Goal: Navigation & Orientation: Find specific page/section

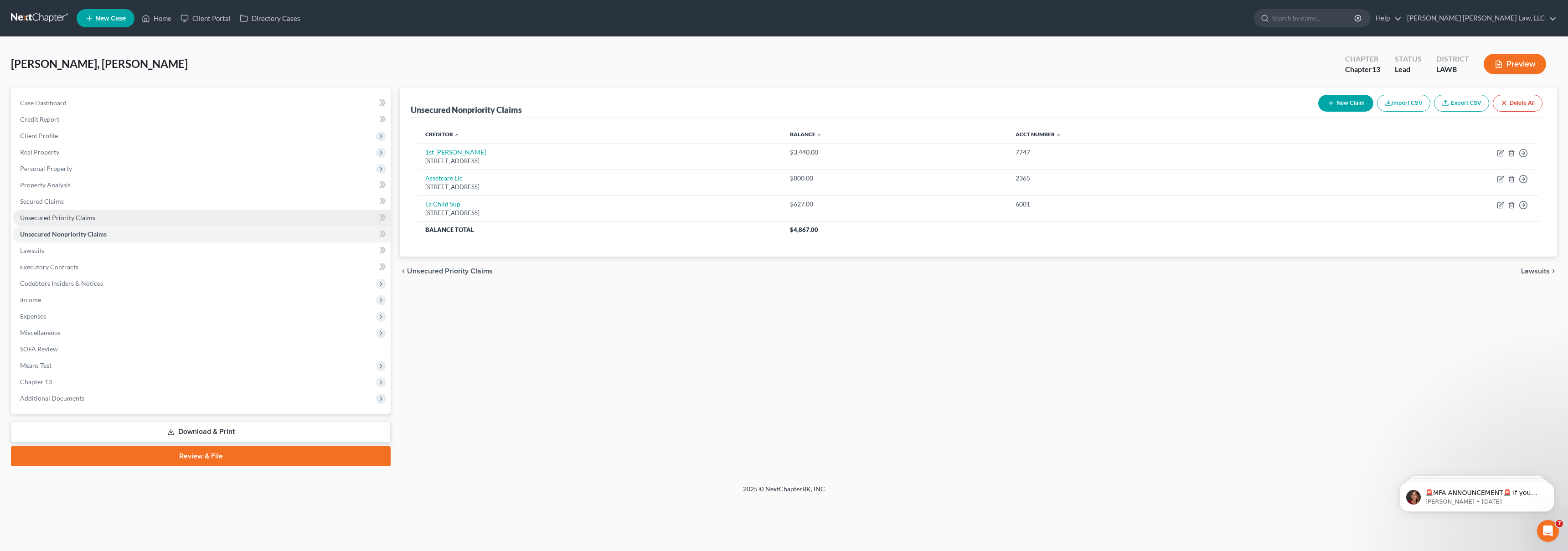
click at [59, 215] on span "Unsecured Priority Claims" at bounding box center [57, 218] width 75 height 8
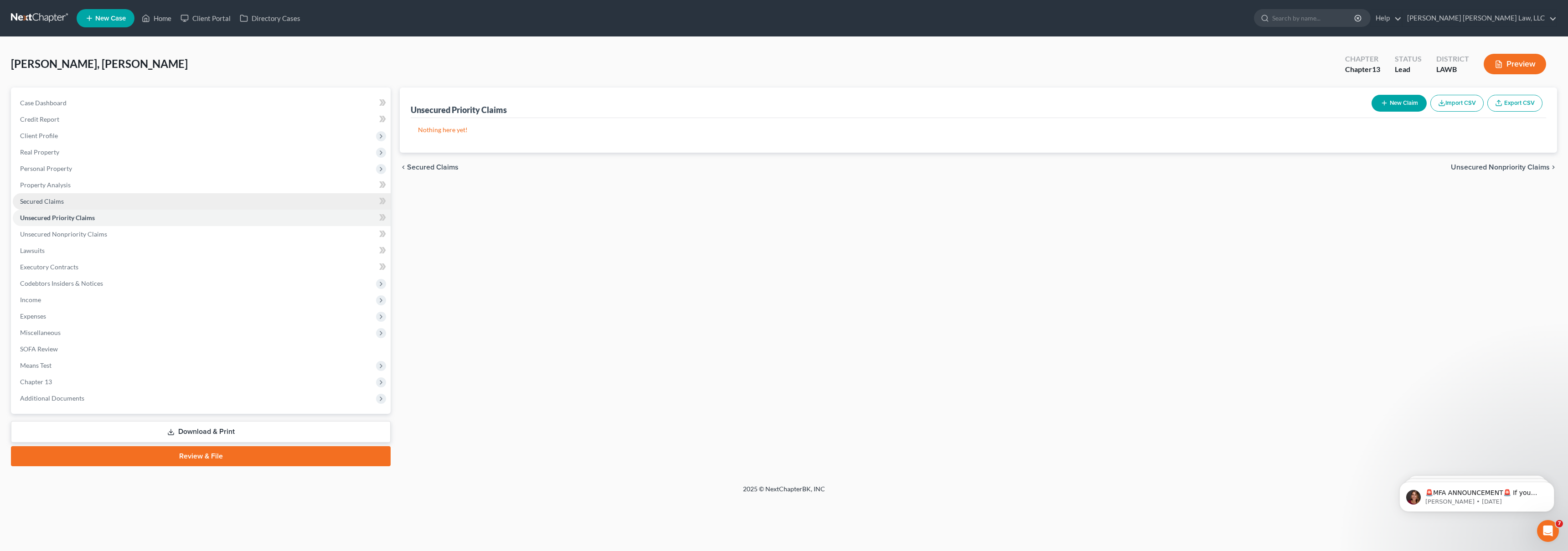
click at [69, 200] on link "Secured Claims" at bounding box center [202, 201] width 378 height 16
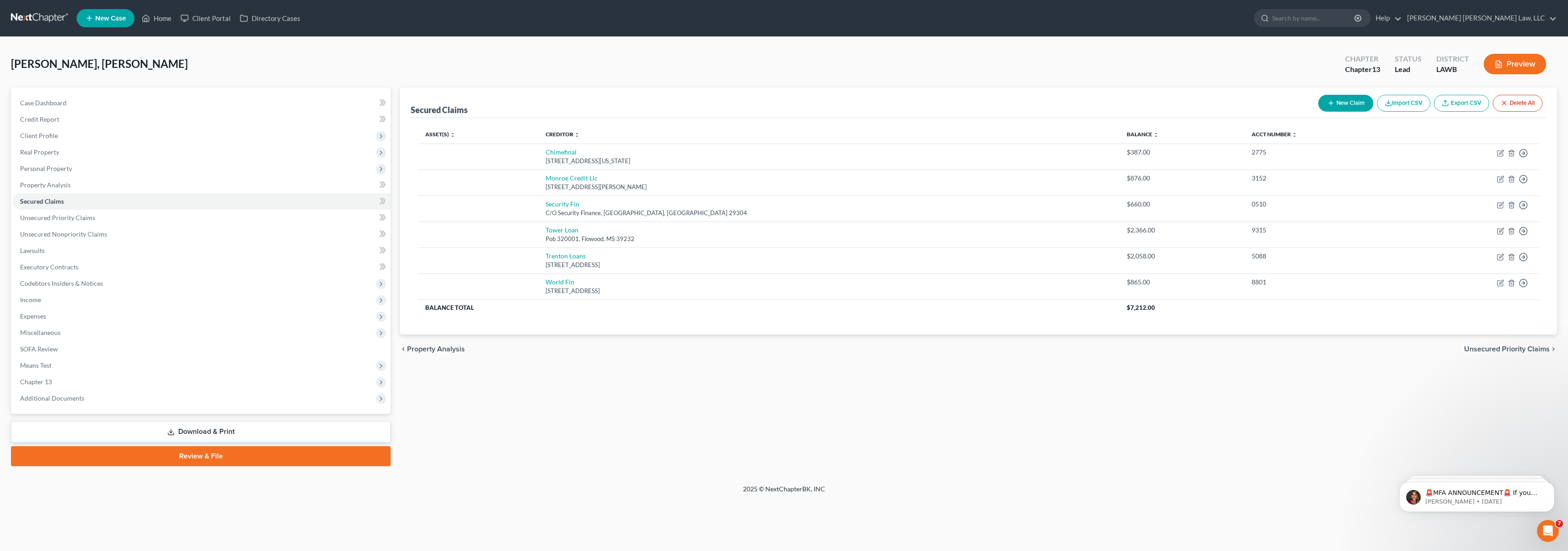
click at [44, 16] on link at bounding box center [39, 18] width 58 height 16
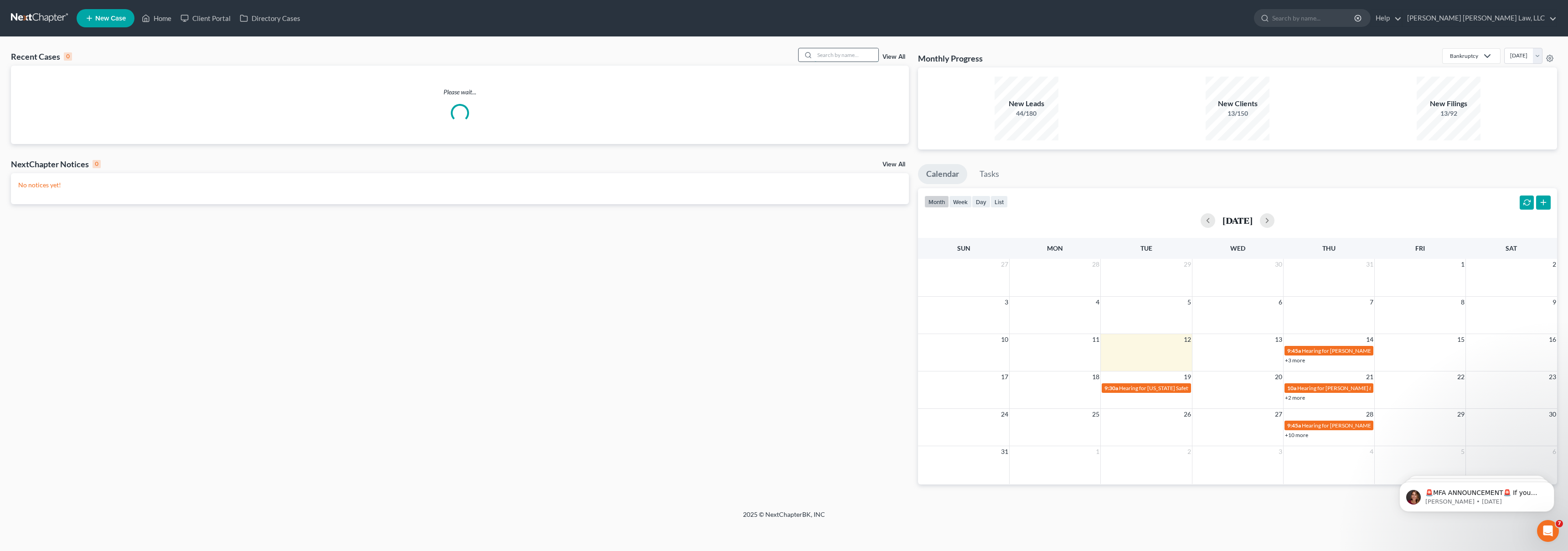
click at [832, 54] on input "search" at bounding box center [846, 54] width 64 height 13
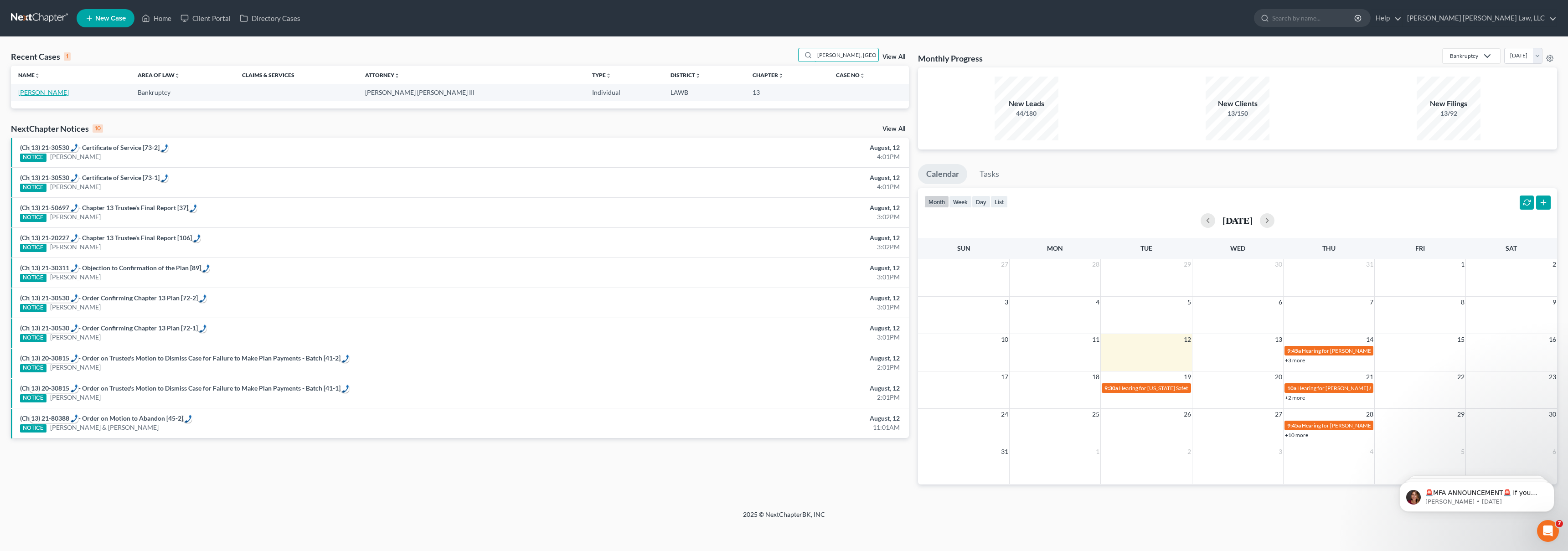
type input "[PERSON_NAME], [GEOGRAPHIC_DATA]"
click at [44, 91] on link "[PERSON_NAME]" at bounding box center [43, 92] width 51 height 8
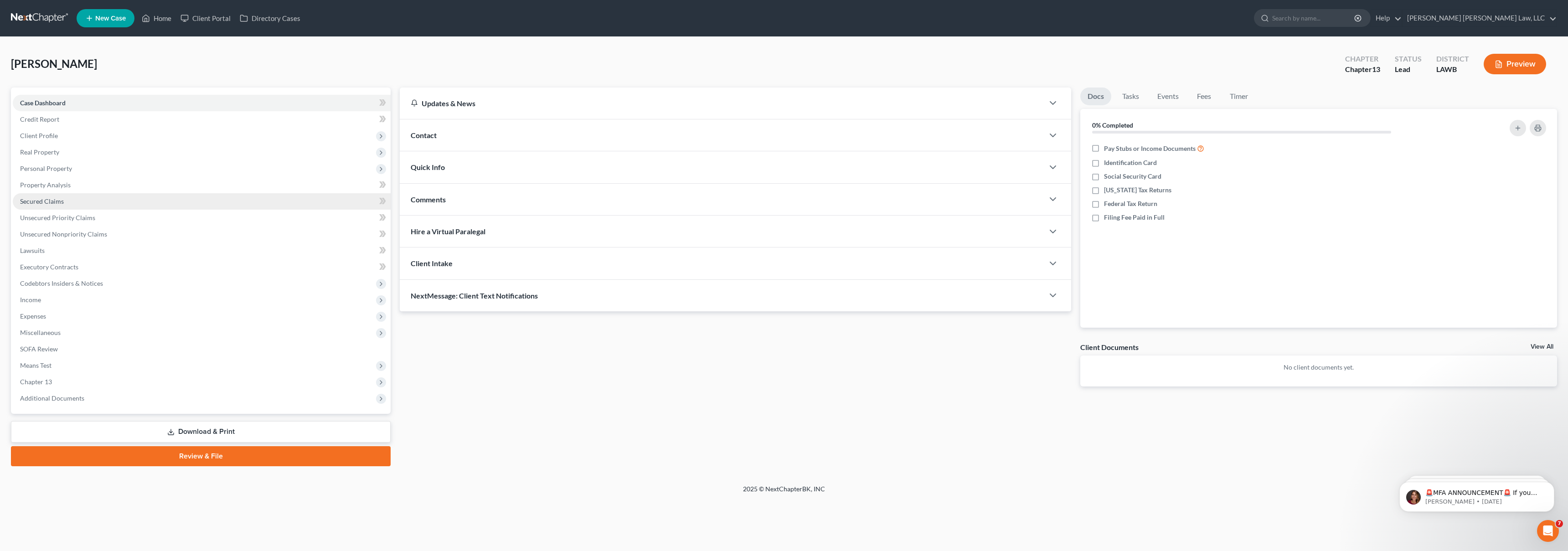
click at [52, 203] on span "Secured Claims" at bounding box center [42, 201] width 44 height 8
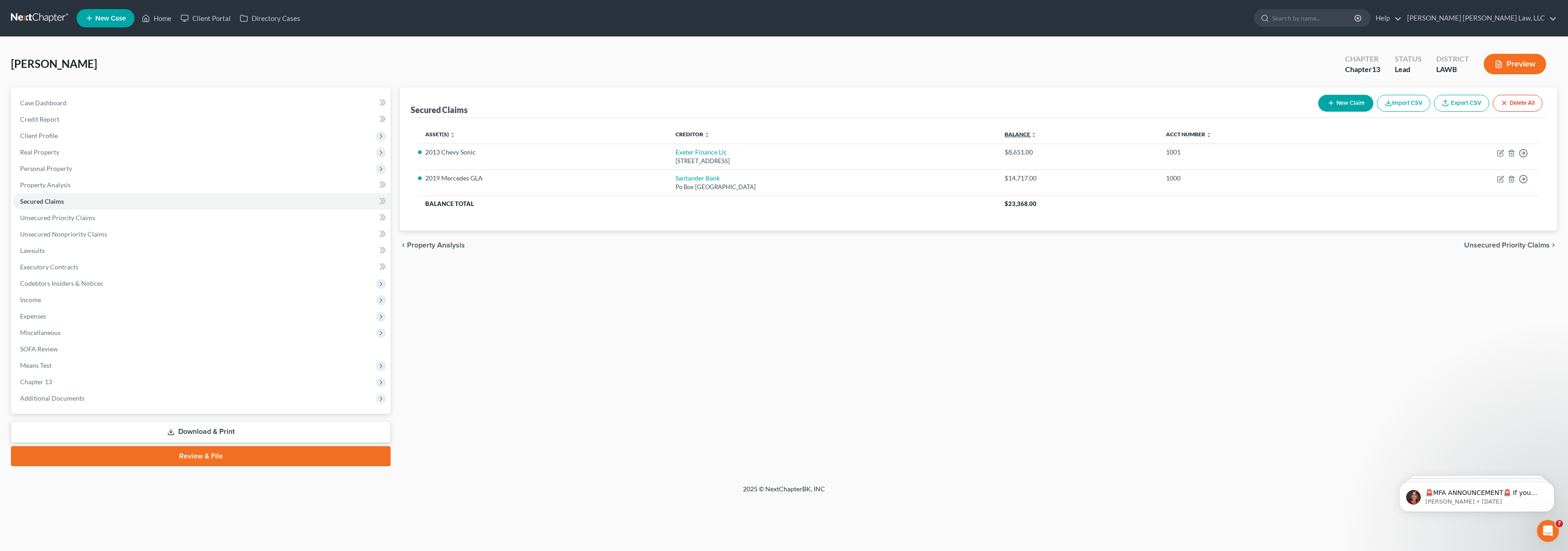
click at [1037, 131] on link "Balance expand_more expand_less unfold_more" at bounding box center [1020, 135] width 32 height 7
click at [1037, 132] on link "Balance expand_more expand_less unfold_more" at bounding box center [1020, 135] width 32 height 7
click at [1037, 132] on link "Balance expand_more expand_less unfold_more" at bounding box center [1022, 135] width 31 height 7
click at [141, 222] on link "Unsecured Priority Claims" at bounding box center [202, 218] width 378 height 16
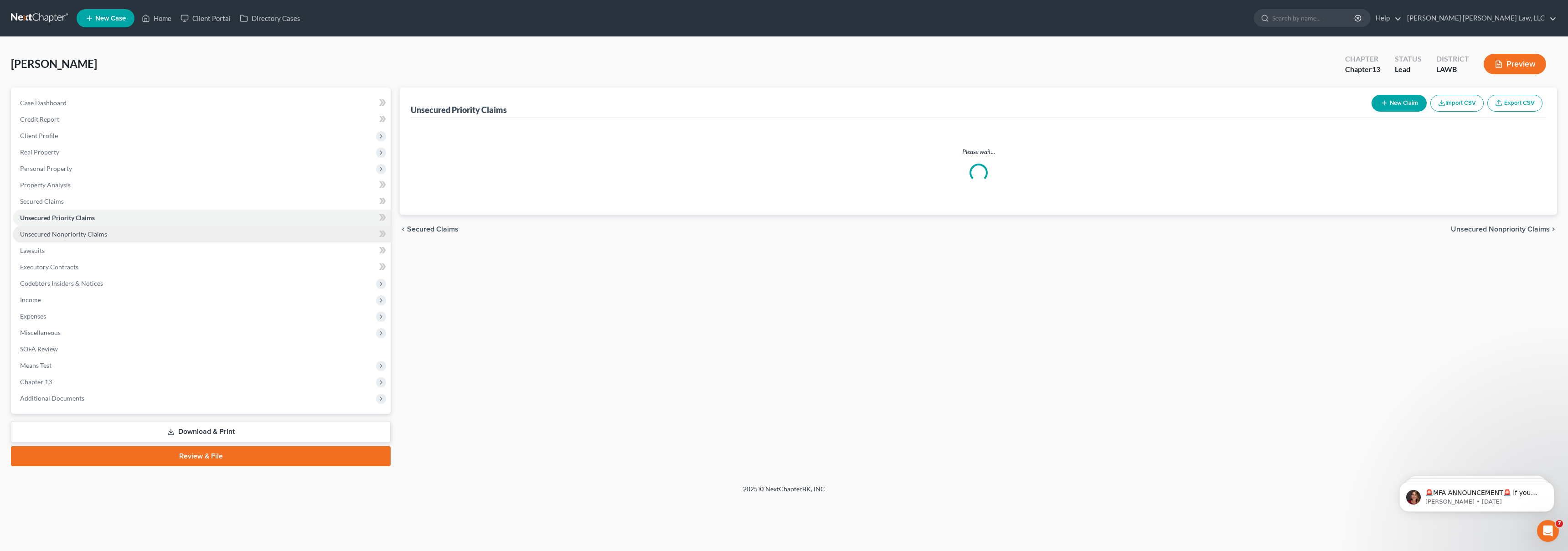
click at [145, 230] on link "Unsecured Nonpriority Claims" at bounding box center [202, 234] width 378 height 16
